Goal: Navigation & Orientation: Find specific page/section

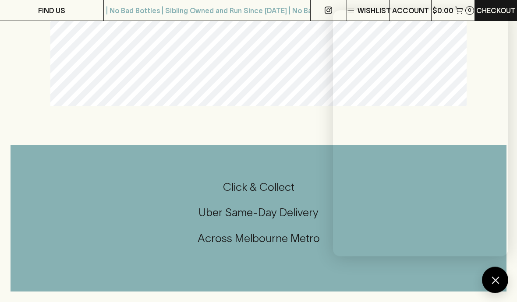
scroll to position [685, 0]
click at [223, 222] on div "Click & Collect Uber Same-Day Delivery Across [GEOGRAPHIC_DATA] Metro" at bounding box center [259, 213] width 496 height 66
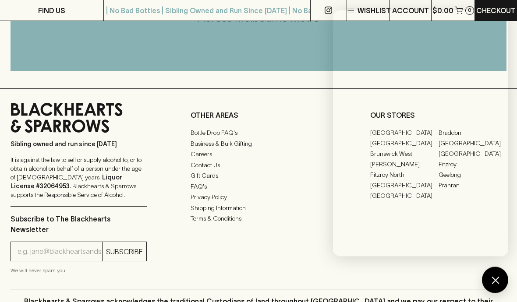
scroll to position [905, 0]
click at [213, 165] on link "Contact Us" at bounding box center [258, 165] width 136 height 11
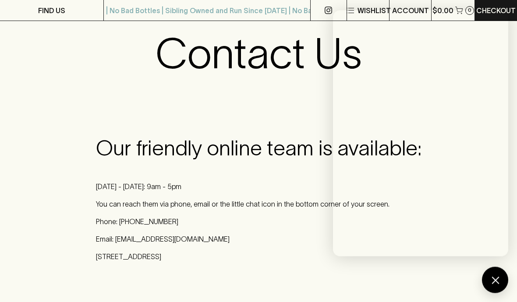
scroll to position [61, 0]
click at [505, 293] on div at bounding box center [495, 280] width 26 height 26
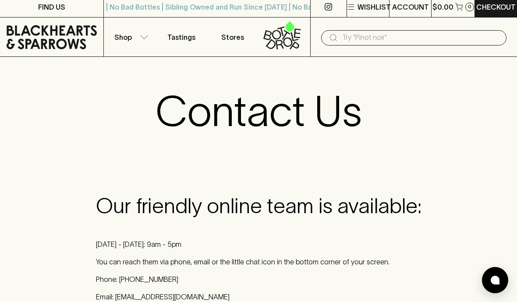
scroll to position [0, 0]
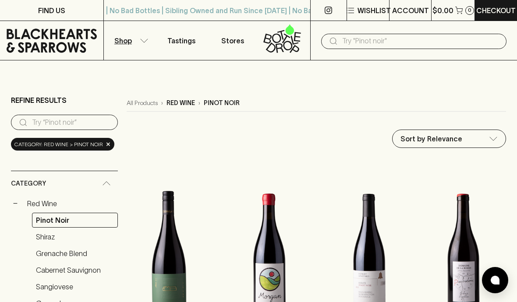
click at [407, 5] on p "ACCOUNT" at bounding box center [410, 10] width 37 height 11
click at [422, 26] on p "Profile" at bounding box center [422, 30] width 28 height 11
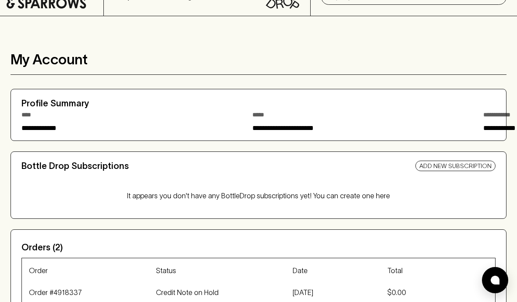
scroll to position [15, 0]
